Goal: Navigation & Orientation: Understand site structure

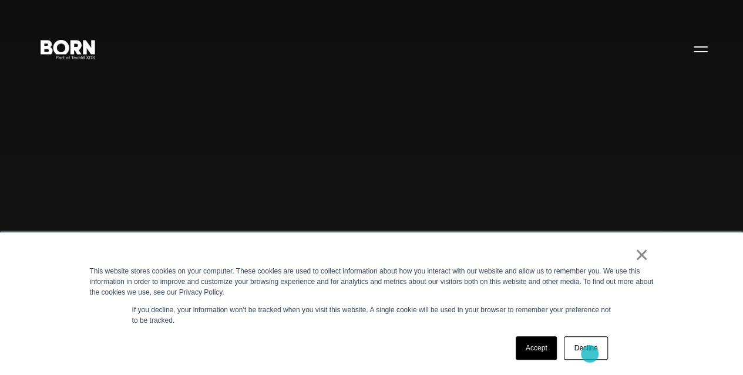
click at [590, 354] on link "Decline" at bounding box center [585, 348] width 43 height 23
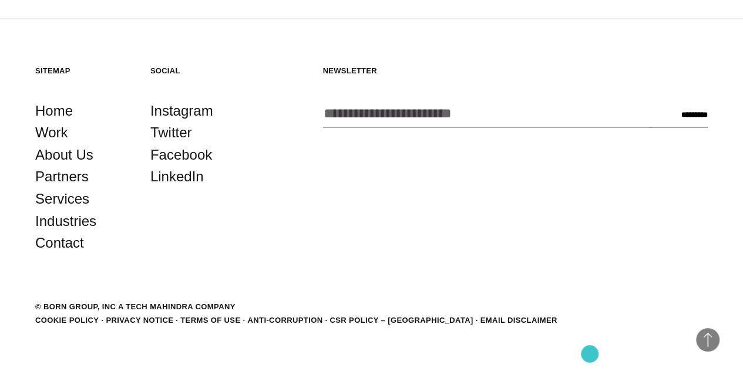
scroll to position [2838, 0]
click at [75, 166] on link "About Us" at bounding box center [64, 155] width 58 height 22
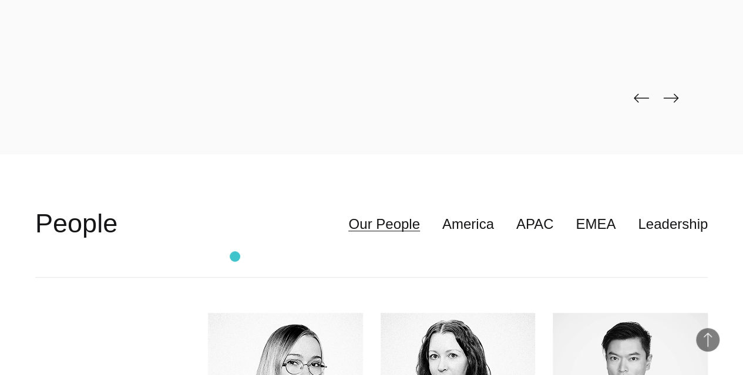
scroll to position [2533, 0]
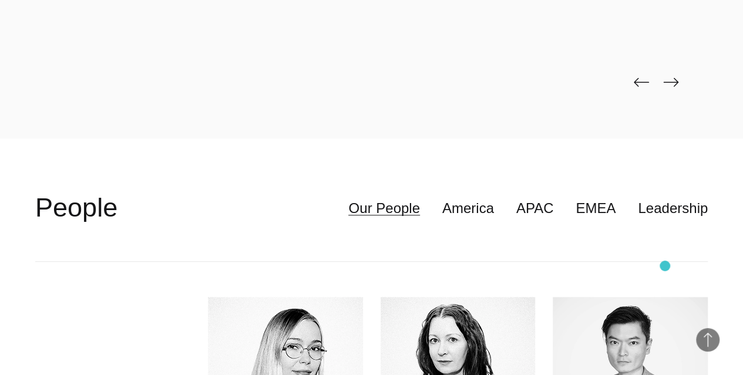
click at [665, 87] on img at bounding box center [670, 82] width 15 height 9
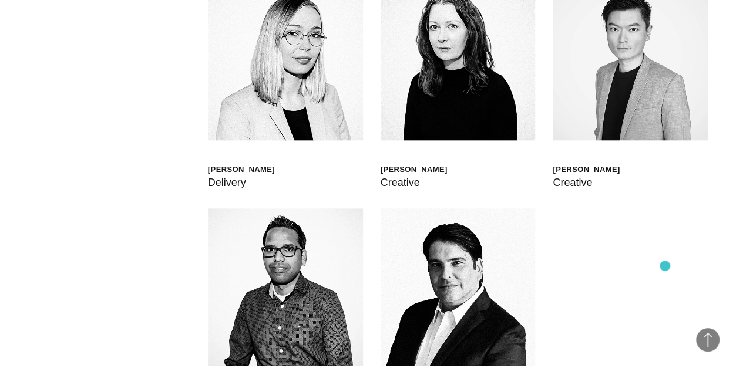
scroll to position [2834, 0]
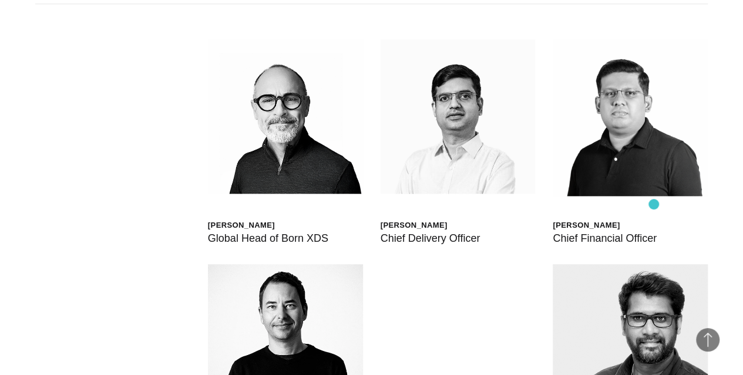
scroll to position [2790, 0]
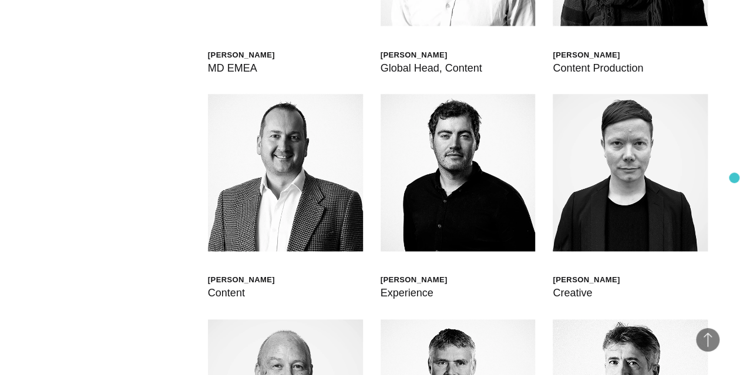
scroll to position [2773, 0]
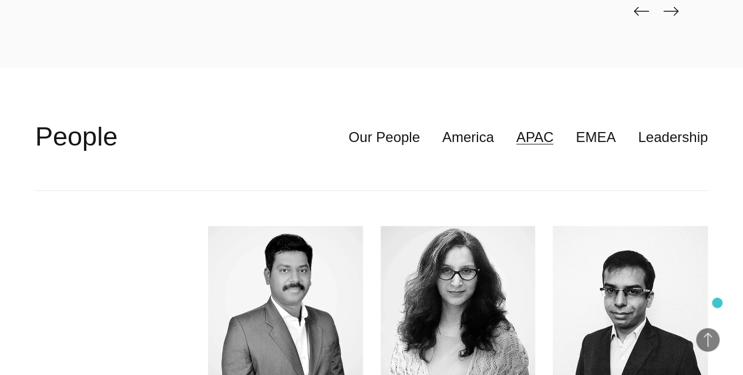
scroll to position [2600, 0]
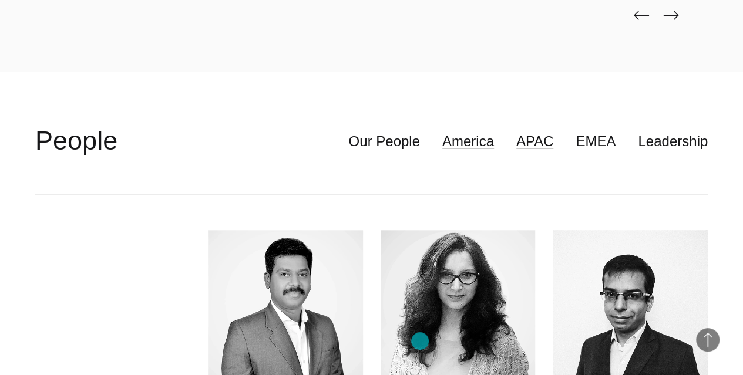
click at [442, 153] on link "America" at bounding box center [468, 141] width 52 height 22
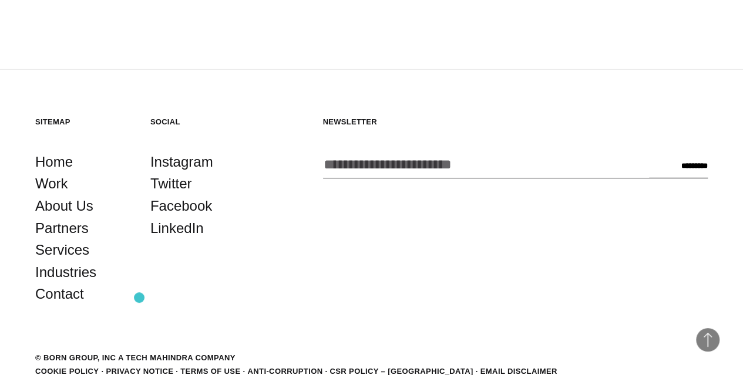
scroll to position [4186, 0]
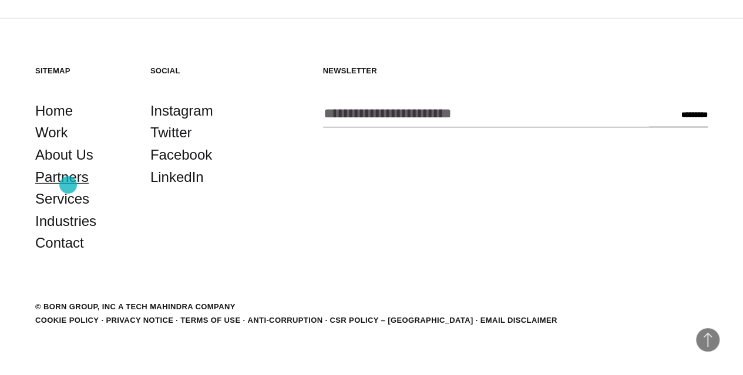
click at [68, 185] on link "Partners" at bounding box center [61, 177] width 53 height 22
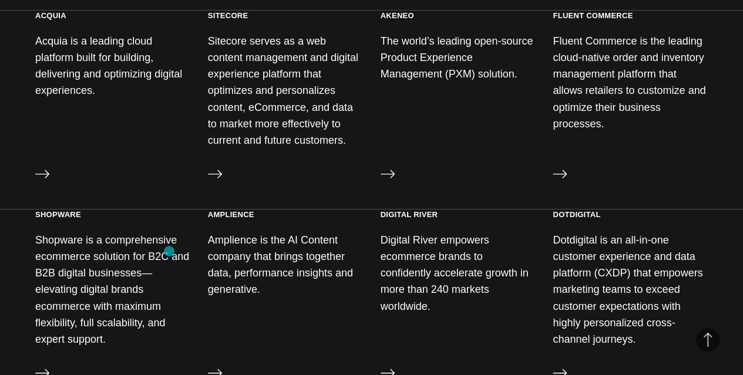
scroll to position [1225, 0]
